Goal: Understand process/instructions: Learn how to perform a task or action

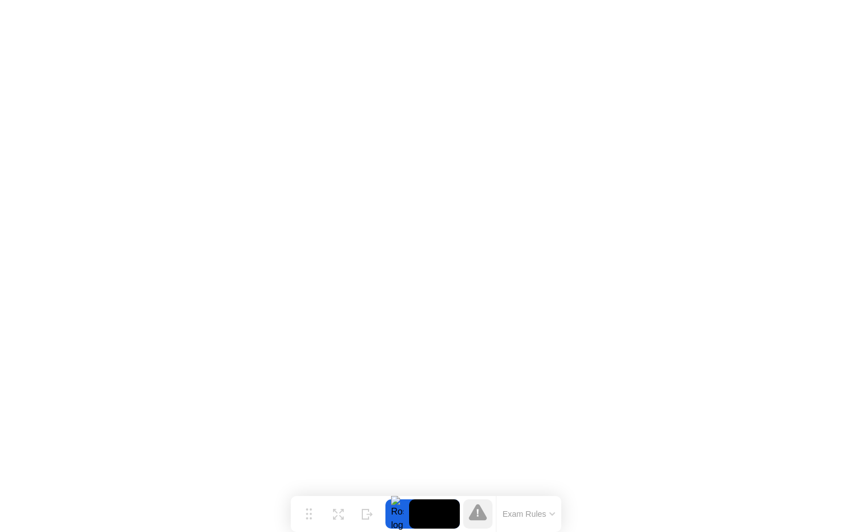
click at [475, 511] on icon at bounding box center [478, 512] width 18 height 16
click at [482, 519] on icon at bounding box center [478, 512] width 18 height 16
click at [397, 519] on div at bounding box center [397, 514] width 24 height 29
click at [456, 519] on video at bounding box center [434, 514] width 51 height 29
click at [513, 519] on button "Exam Rules" at bounding box center [529, 514] width 60 height 10
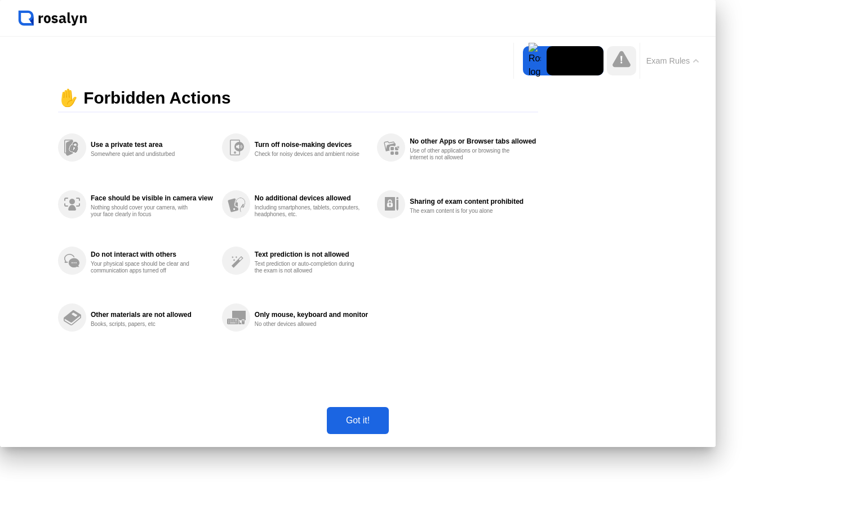
click at [385, 426] on div "Got it!" at bounding box center [357, 421] width 55 height 10
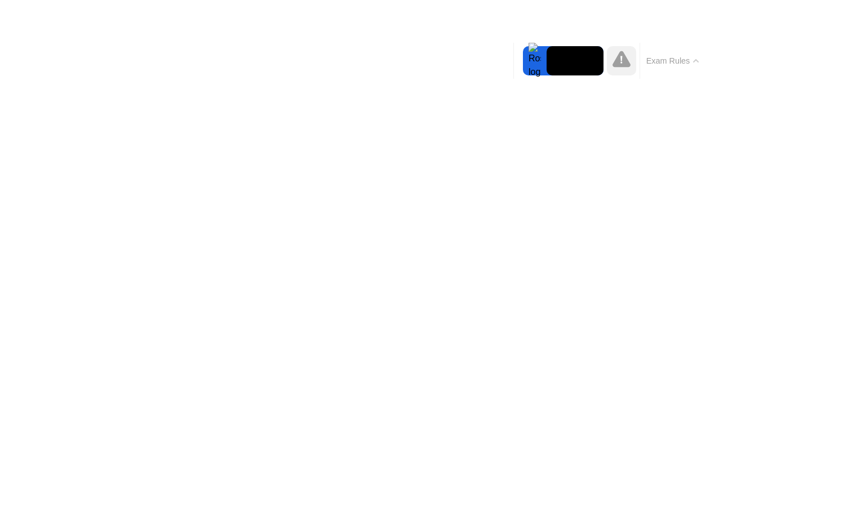
click at [0, 0] on div "Hide" at bounding box center [0, 0] width 0 height 0
click icon
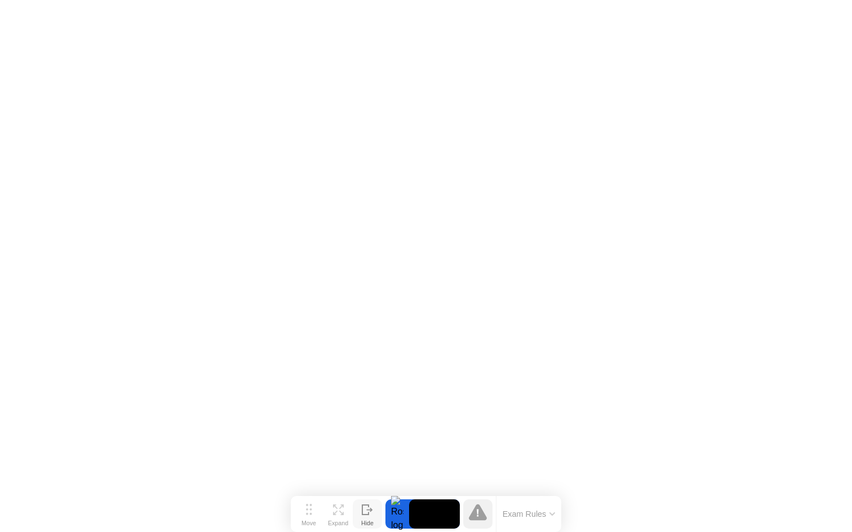
click at [542, 514] on button "Exam Rules" at bounding box center [529, 514] width 60 height 10
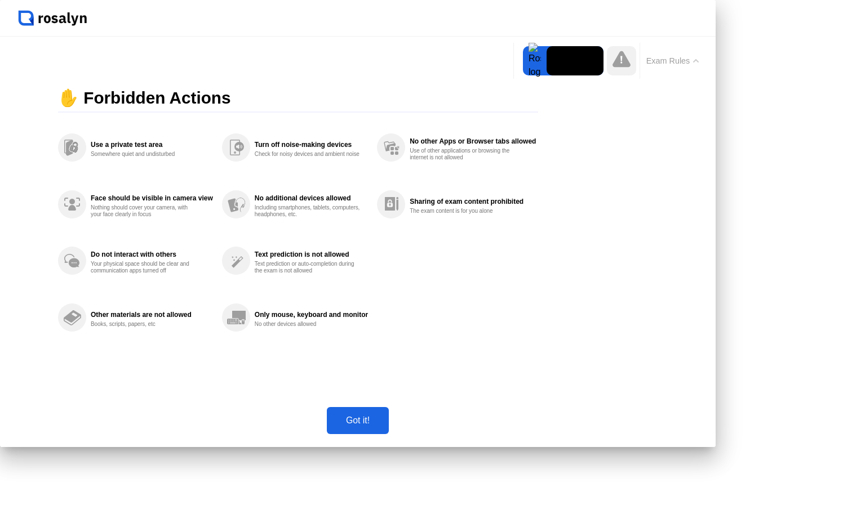
click at [385, 426] on div "Got it!" at bounding box center [357, 421] width 55 height 10
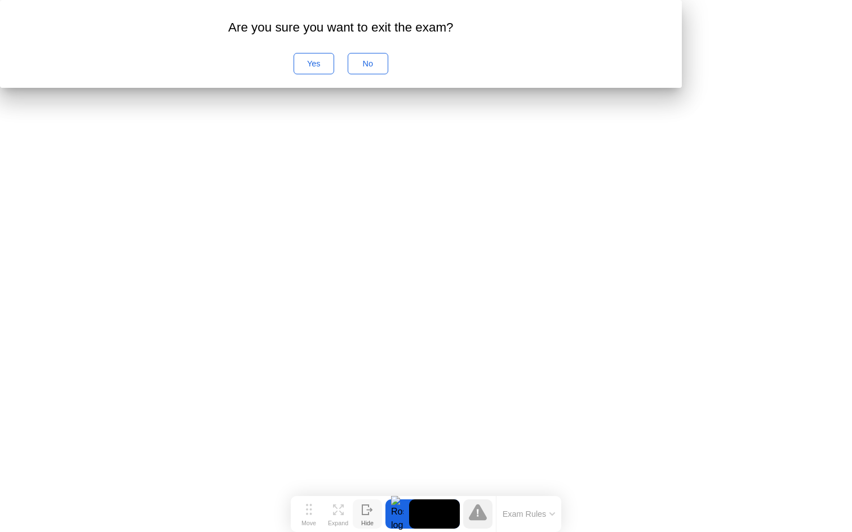
click at [384, 68] on div "No" at bounding box center [367, 63] width 33 height 9
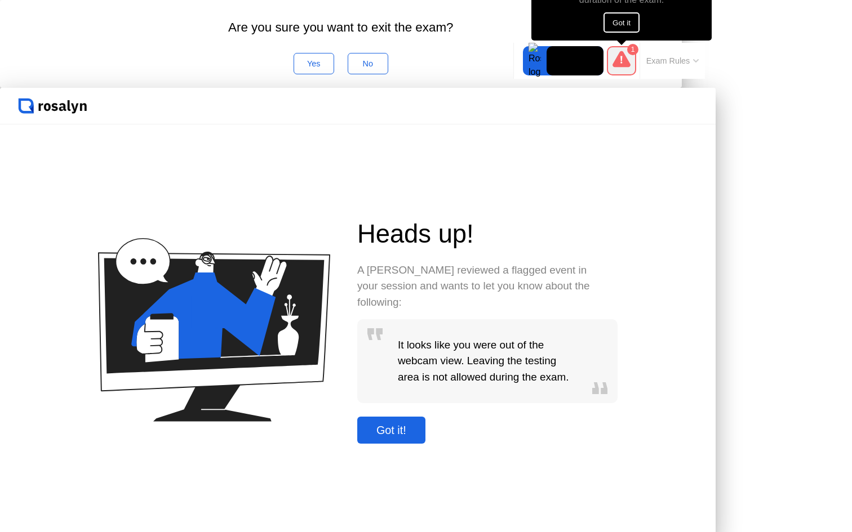
click at [623, 55] on icon at bounding box center [621, 59] width 18 height 16
click at [621, 61] on icon at bounding box center [621, 59] width 2 height 7
click at [422, 424] on div "Got it!" at bounding box center [390, 430] width 61 height 13
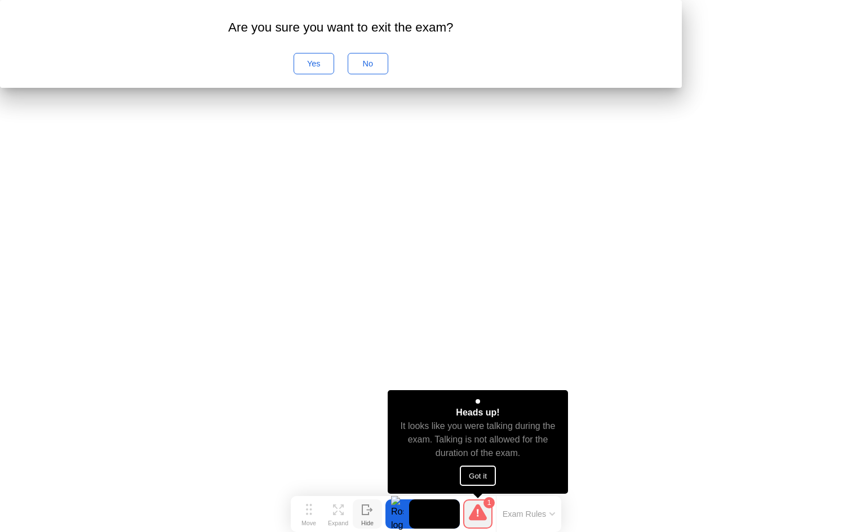
click at [330, 68] on div "Yes" at bounding box center [313, 63] width 33 height 9
